Goal: Task Accomplishment & Management: Manage account settings

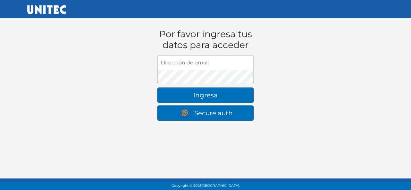
click at [225, 64] on input "Dirección de email" at bounding box center [205, 63] width 96 height 15
type input "john@hotmail.com"
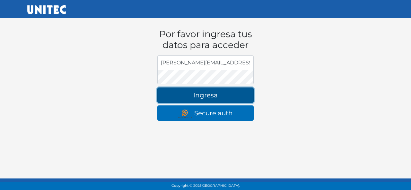
click at [172, 98] on button "Ingresa" at bounding box center [205, 95] width 96 height 15
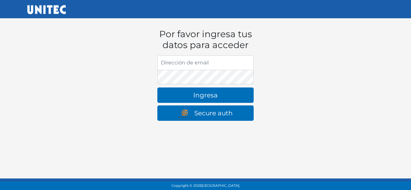
type input "[EMAIL_ADDRESS][DOMAIN_NAME]"
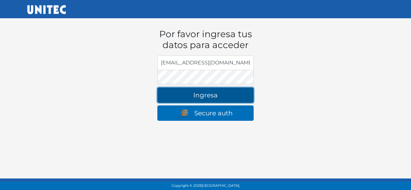
click at [203, 93] on button "Ingresa" at bounding box center [205, 95] width 96 height 15
